Goal: Task Accomplishment & Management: Manage account settings

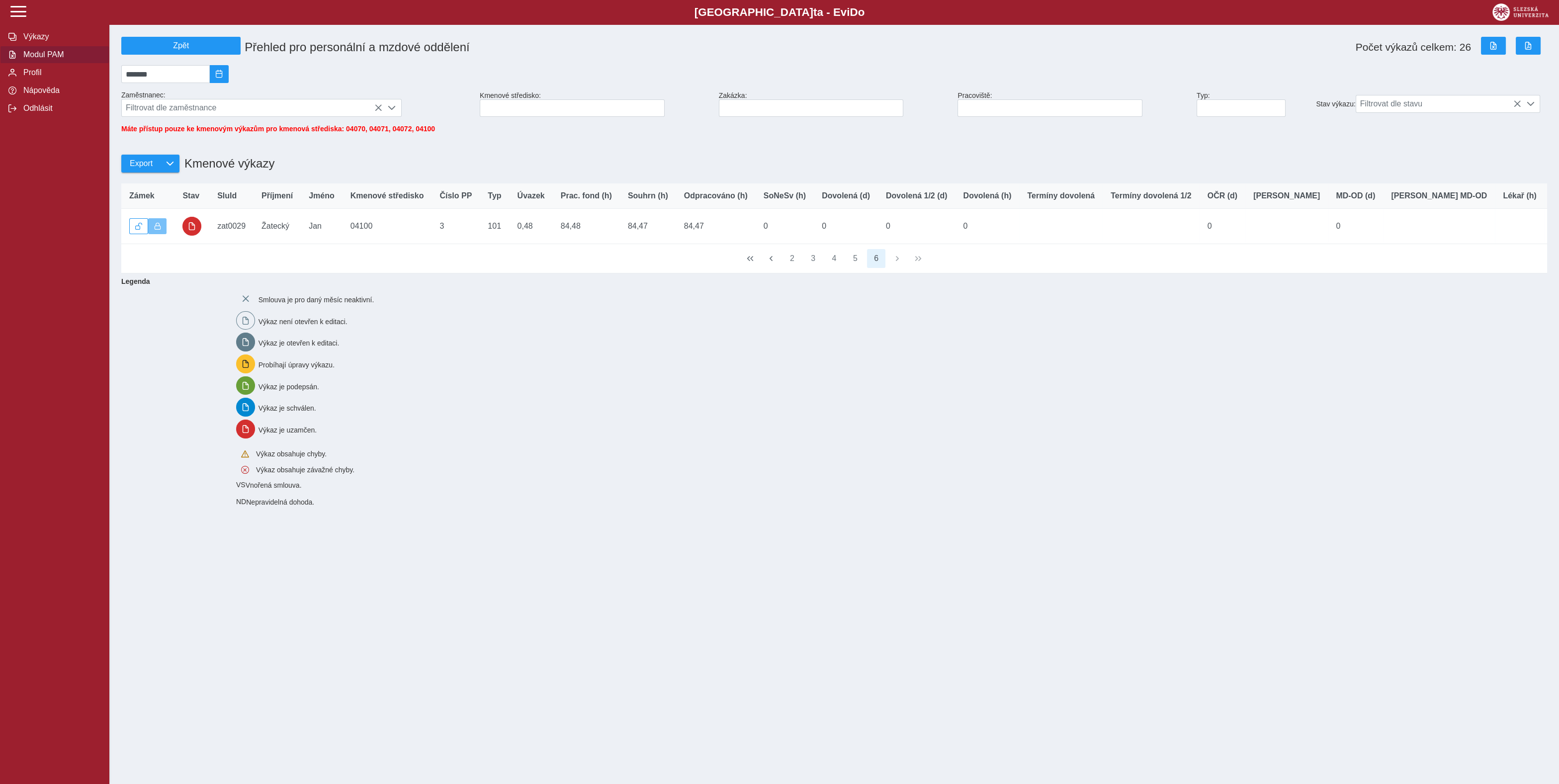
click at [29, 59] on span "Modul PAM" at bounding box center [60, 55] width 81 height 9
click at [33, 77] on span "Profil" at bounding box center [60, 73] width 81 height 9
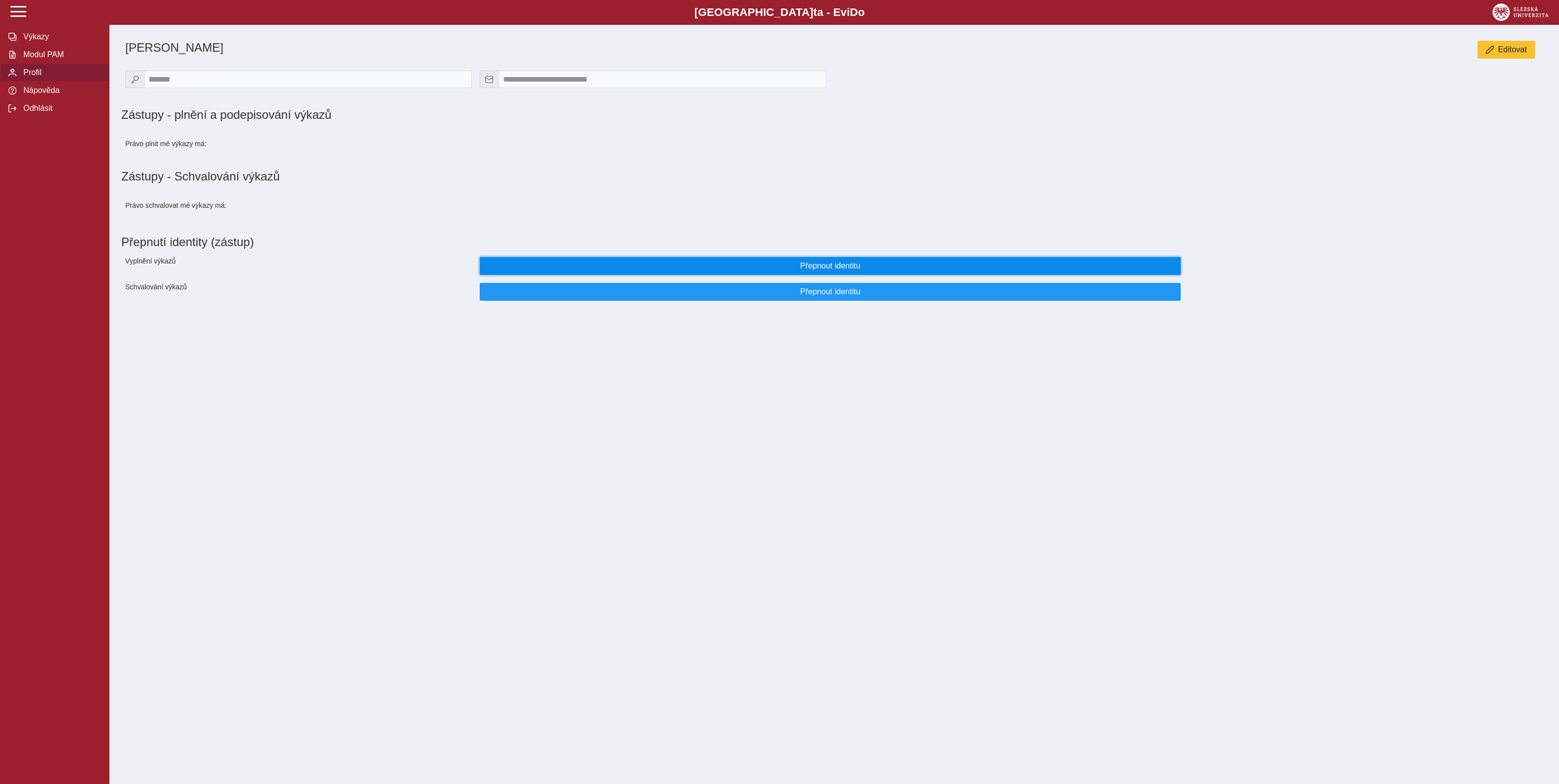
click at [802, 270] on span "Přepnout identitu" at bounding box center [830, 266] width 684 height 9
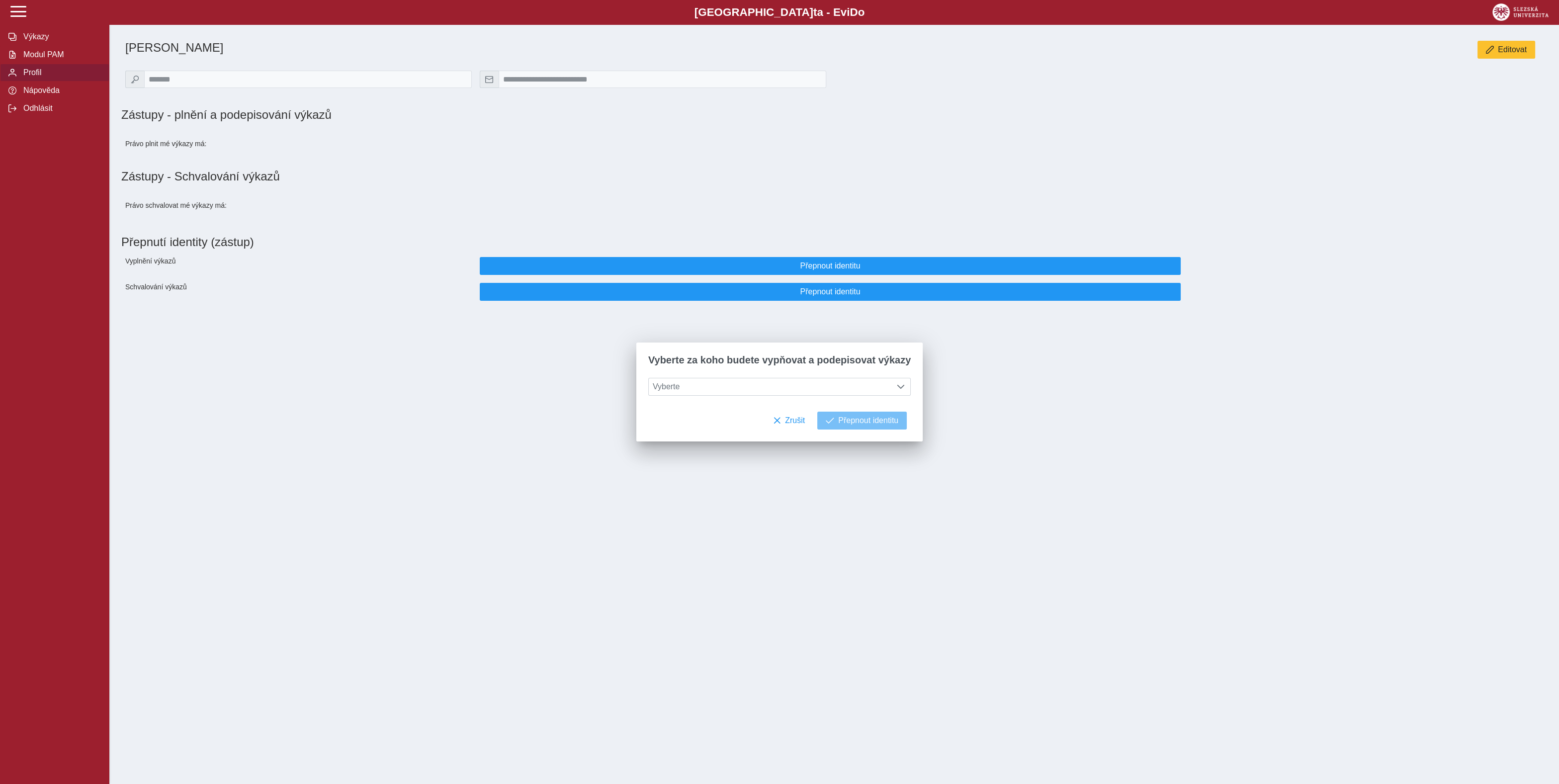
drag, startPoint x: 428, startPoint y: 323, endPoint x: 855, endPoint y: 387, distance: 431.8
click at [437, 317] on div "**********" at bounding box center [834, 175] width 1426 height 284
click at [773, 419] on span "button" at bounding box center [777, 421] width 8 height 8
click at [770, 419] on button "Zrušit" at bounding box center [789, 420] width 48 height 18
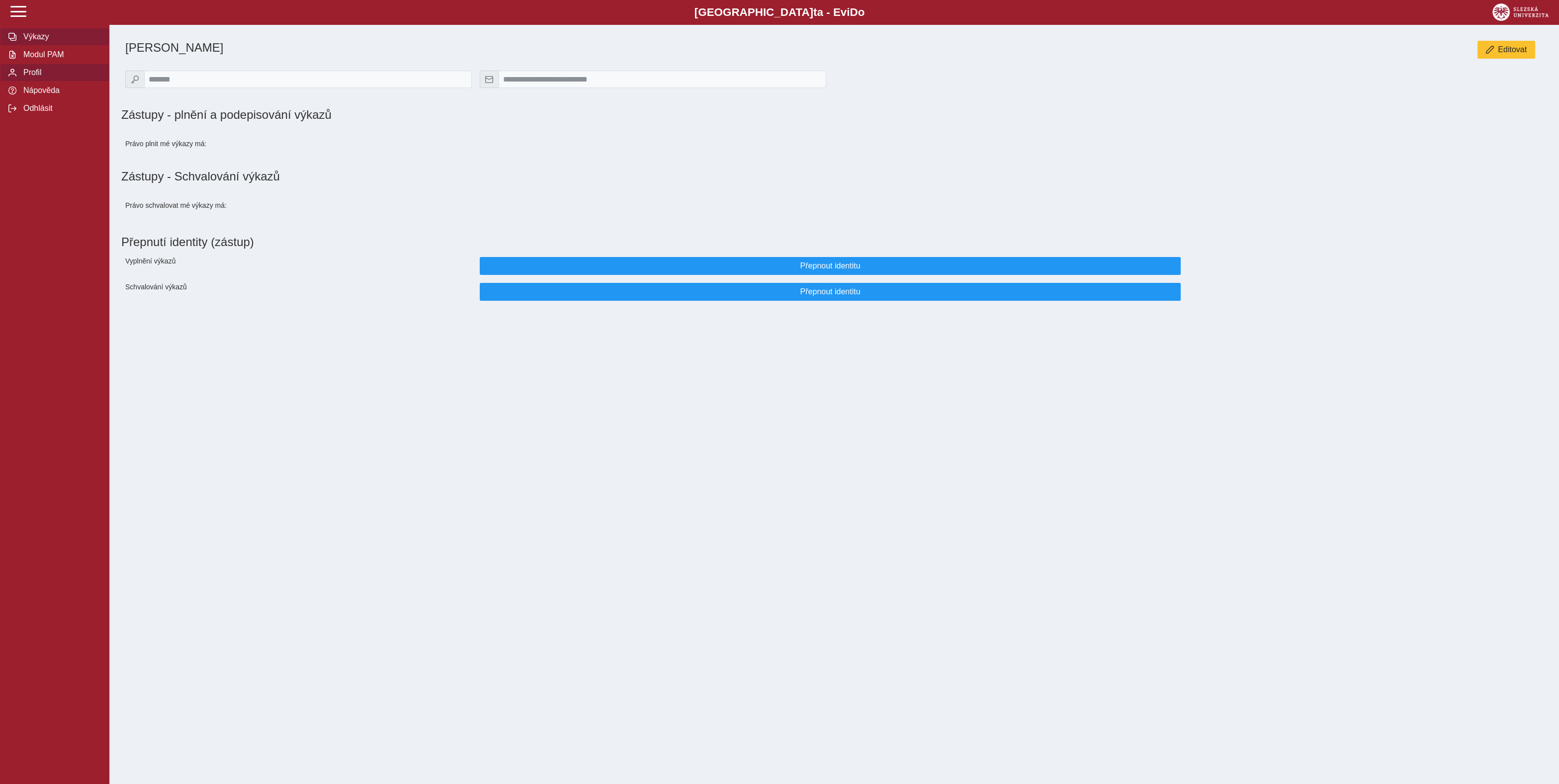
click at [26, 41] on span "Výkazy" at bounding box center [60, 37] width 81 height 9
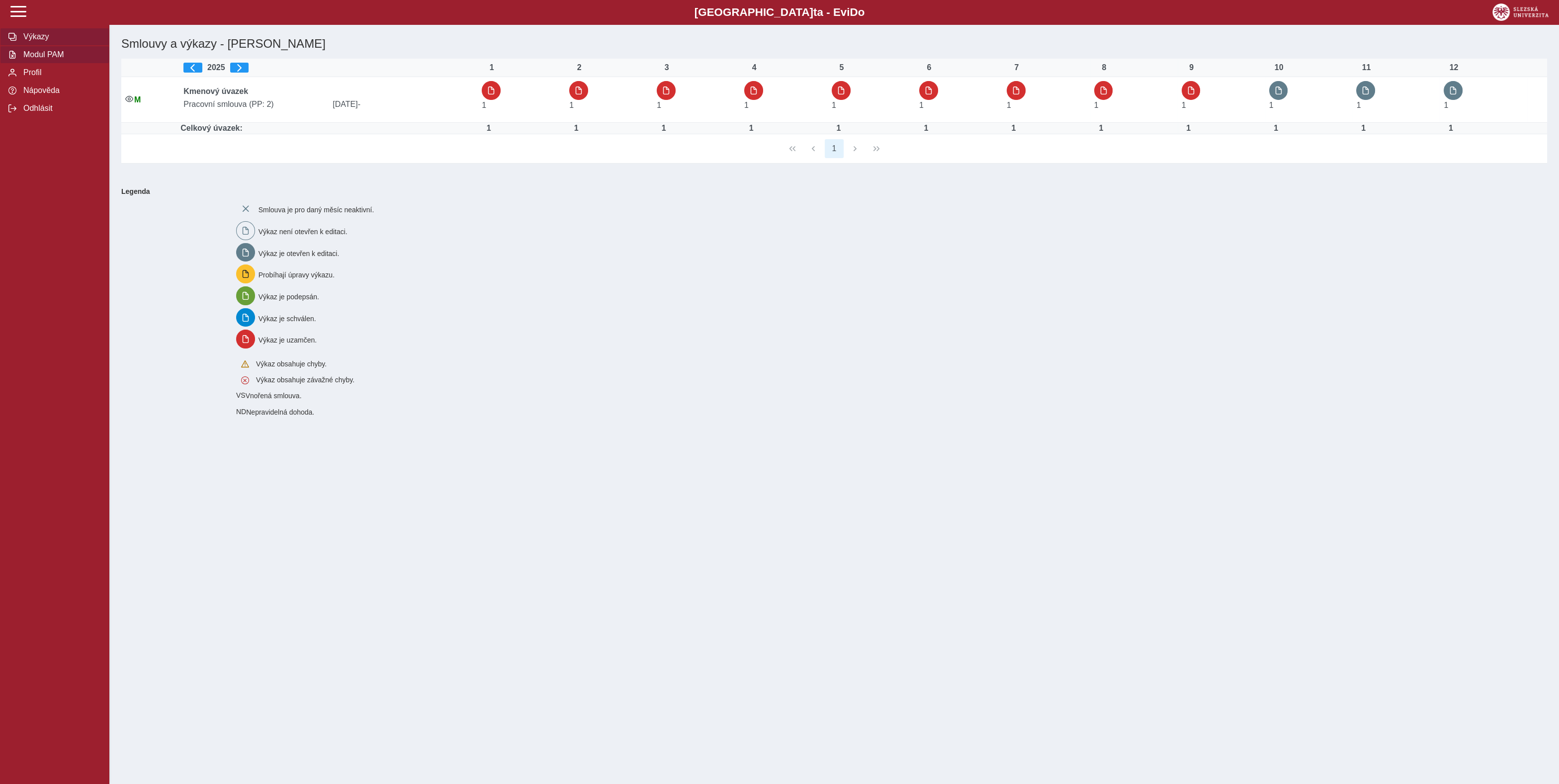
click at [30, 63] on button "Modul PAM" at bounding box center [54, 54] width 109 height 18
